Goal: Task Accomplishment & Management: Manage account settings

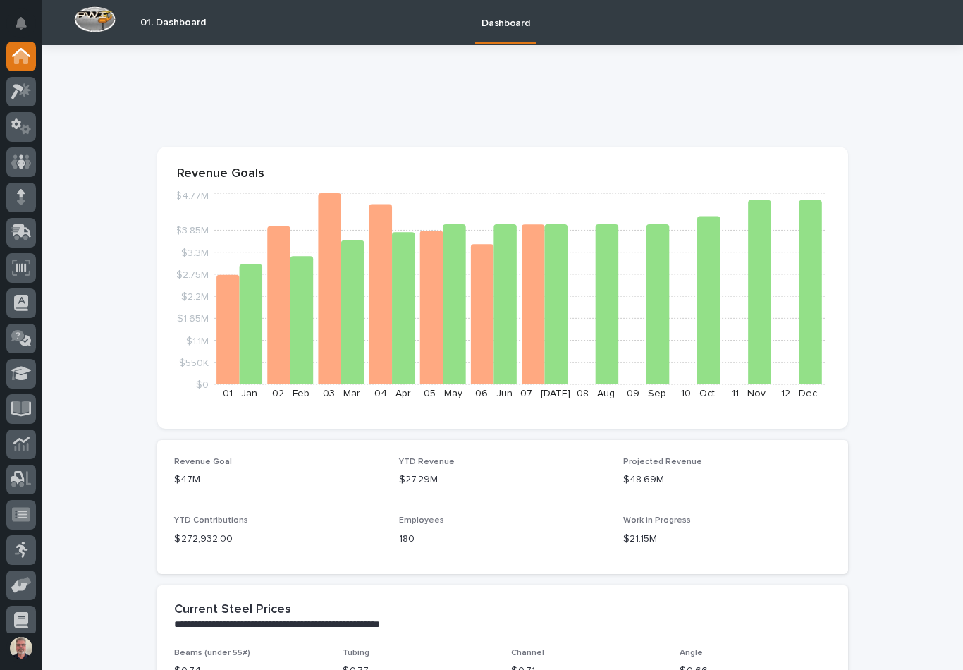
click at [21, 647] on button "button" at bounding box center [21, 648] width 30 height 30
click at [69, 583] on button "My Settings" at bounding box center [85, 584] width 157 height 25
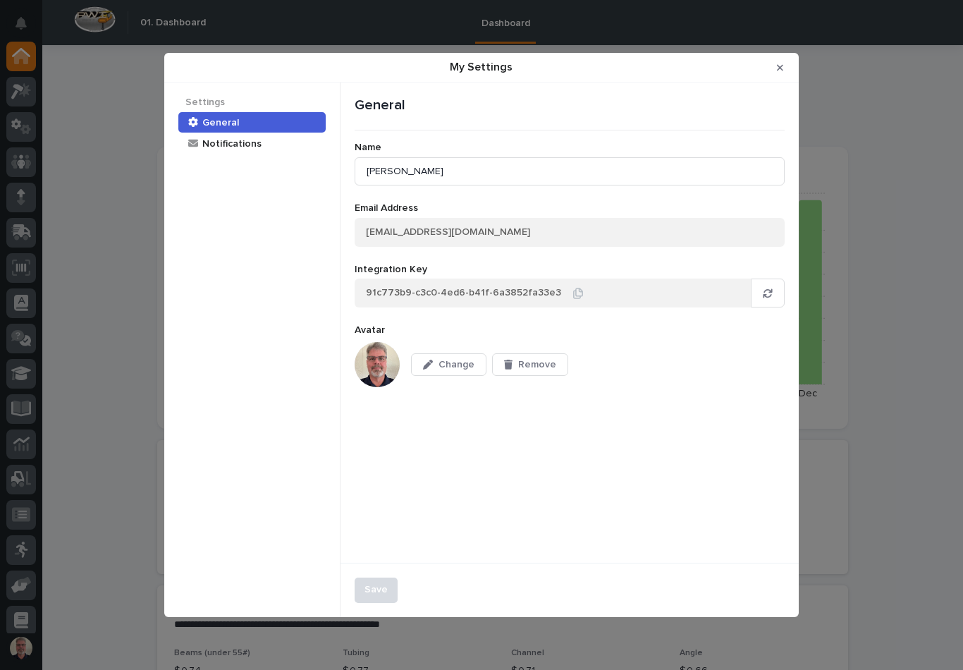
click at [788, 68] on button "Close Modal" at bounding box center [780, 67] width 23 height 23
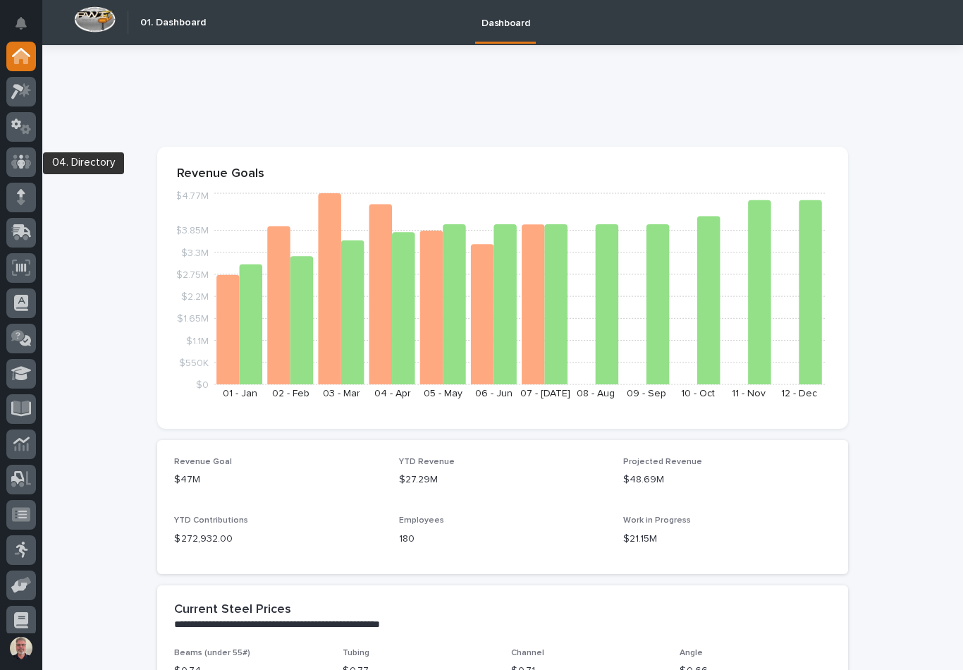
click at [16, 166] on icon at bounding box center [21, 161] width 20 height 14
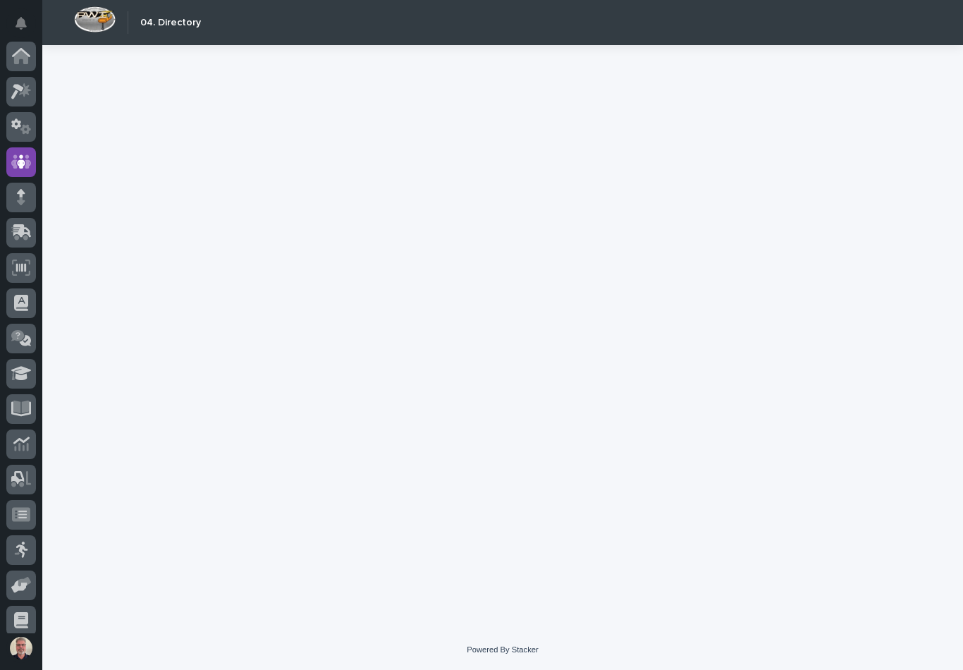
scroll to position [78, 0]
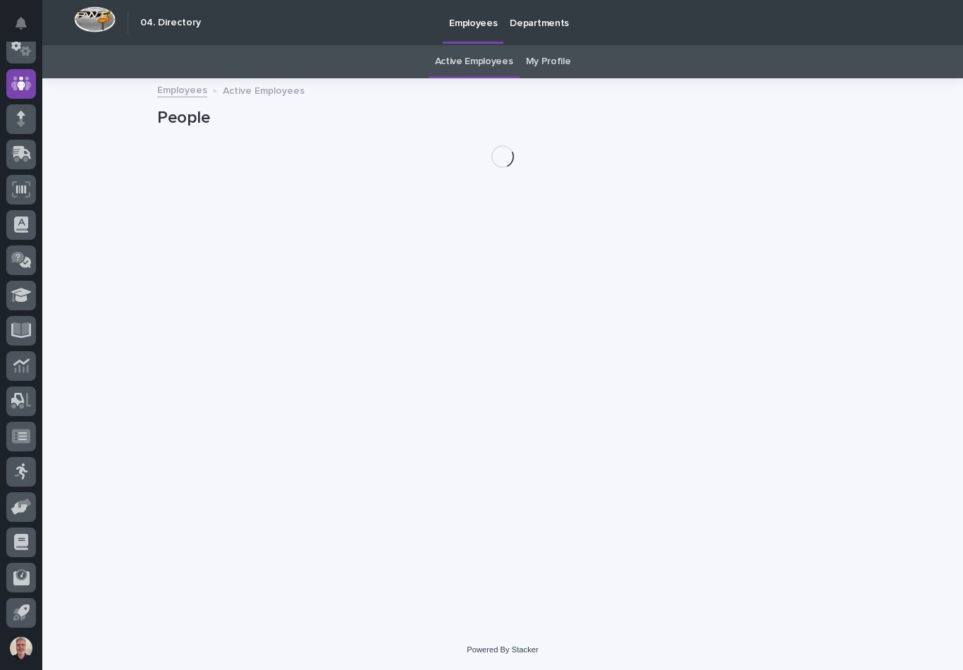
scroll to position [22, 0]
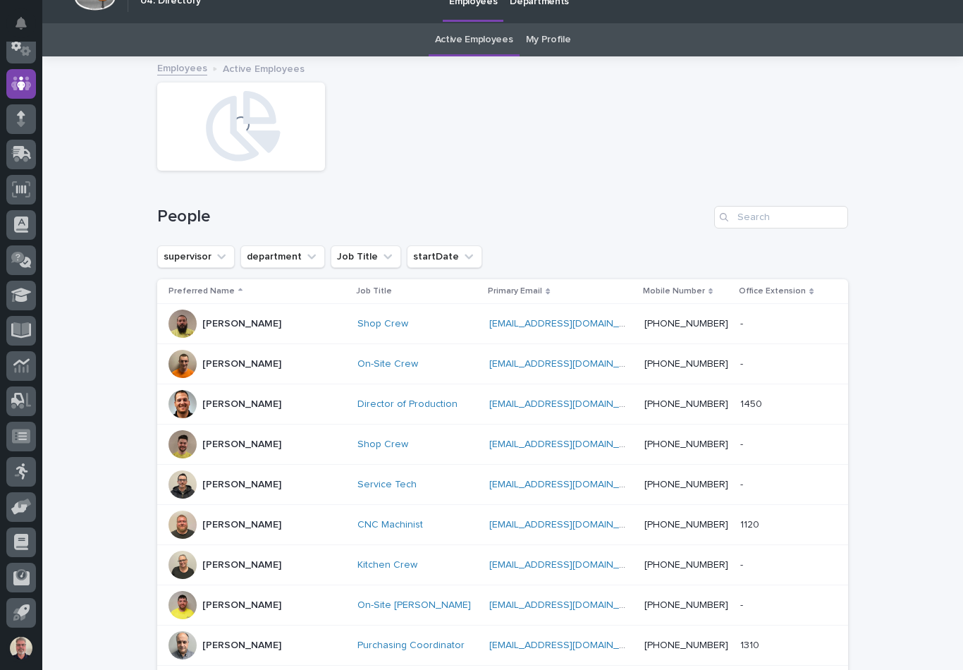
click at [545, 37] on link "My Profile" at bounding box center [548, 39] width 45 height 33
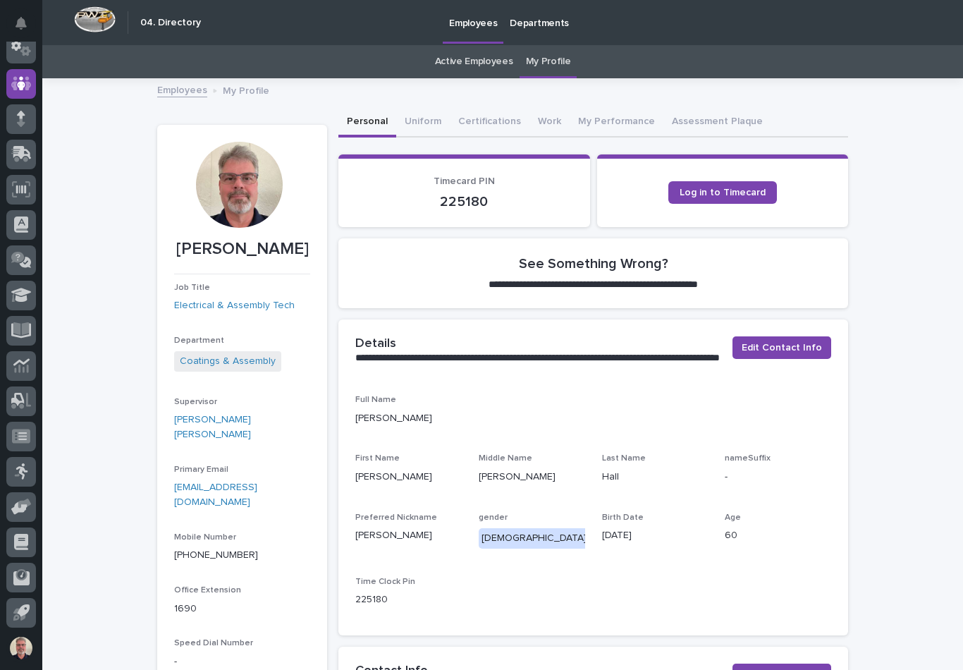
click at [542, 117] on button "Work" at bounding box center [550, 123] width 40 height 30
